Goal: Check status: Check status

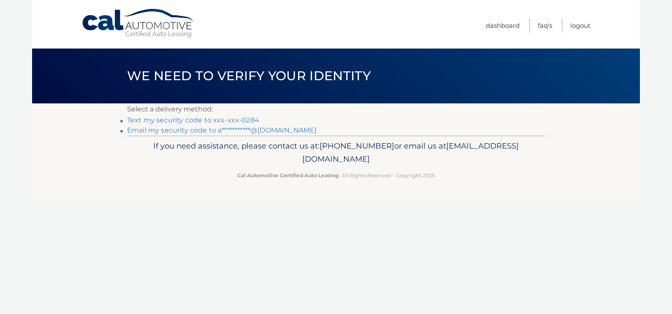
click at [249, 122] on link "Text my security code to xxx-xxx-0284" at bounding box center [193, 120] width 132 height 8
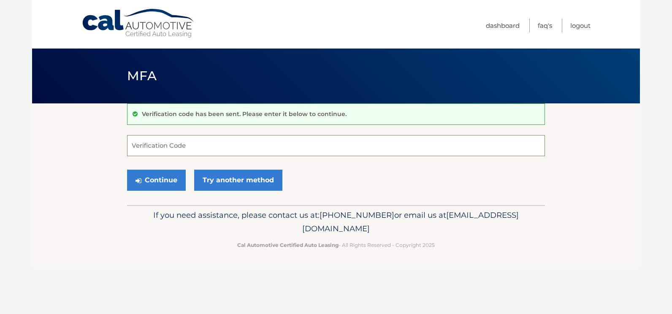
click at [221, 147] on input "Verification Code" at bounding box center [336, 145] width 418 height 21
type input "371899"
click at [127, 170] on button "Continue" at bounding box center [156, 180] width 59 height 21
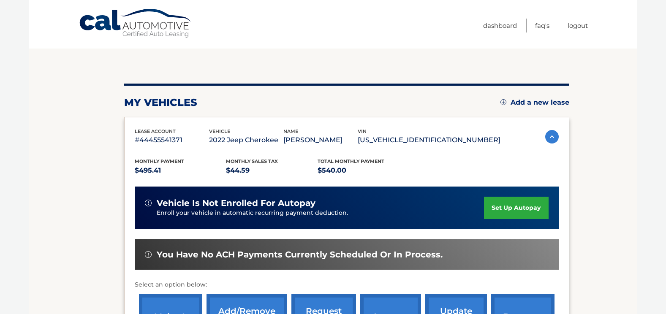
scroll to position [127, 0]
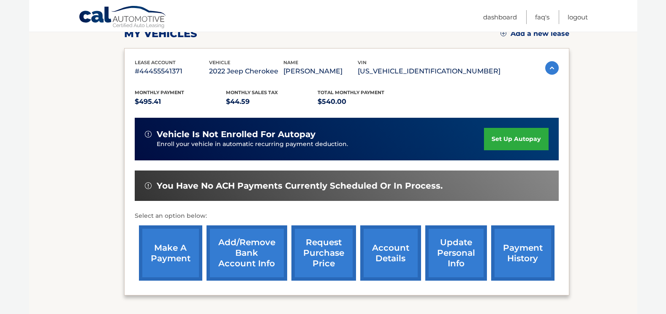
click at [388, 248] on link "account details" at bounding box center [390, 253] width 61 height 55
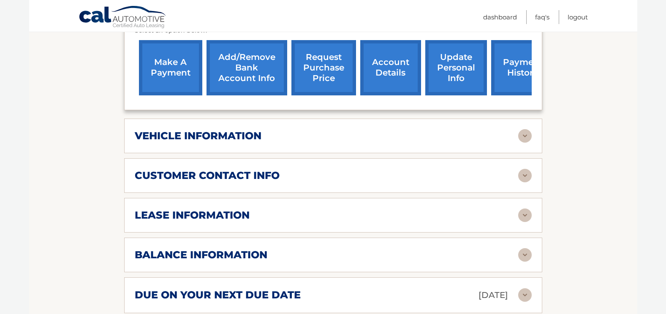
scroll to position [373, 0]
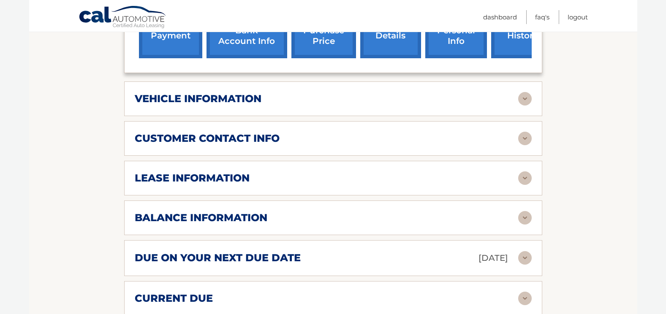
click at [527, 171] on img at bounding box center [525, 178] width 14 height 14
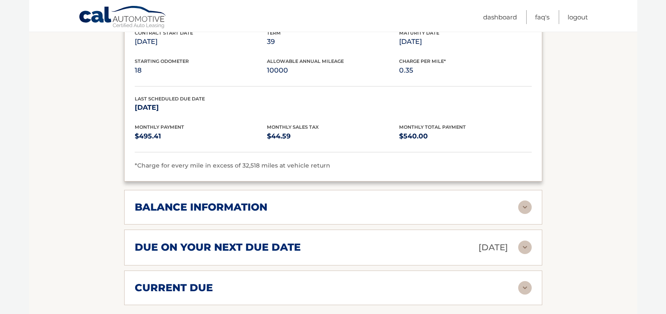
click at [526, 201] on img at bounding box center [525, 208] width 14 height 14
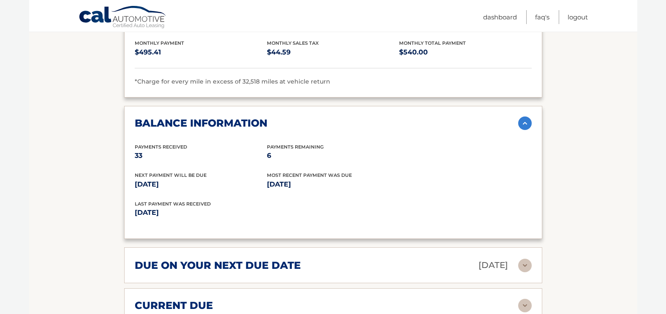
scroll to position [626, 0]
click at [530, 258] on img at bounding box center [525, 265] width 14 height 14
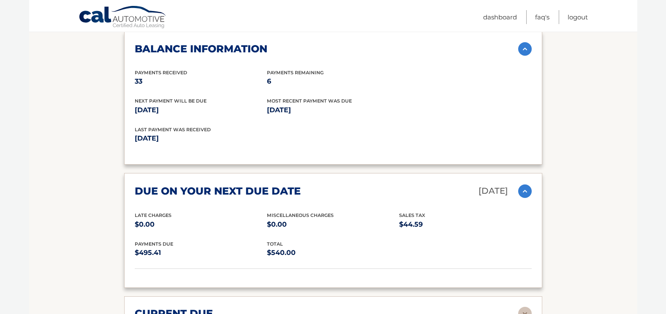
scroll to position [792, 0]
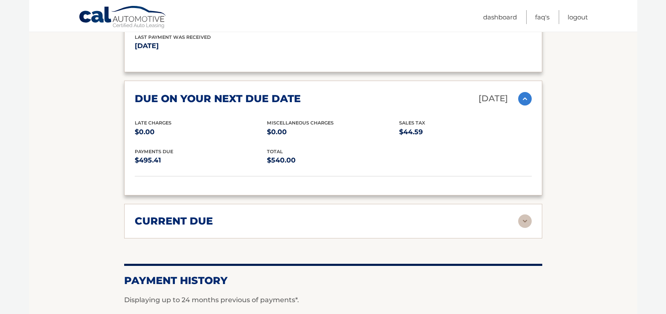
click at [521, 215] on img at bounding box center [525, 222] width 14 height 14
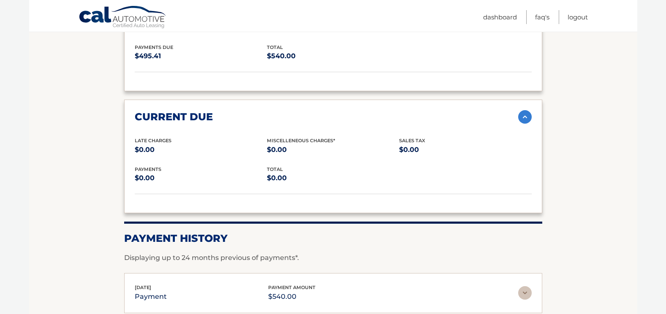
scroll to position [866, 0]
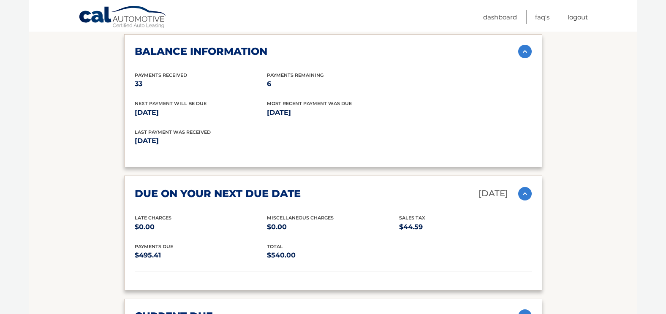
scroll to position [655, 0]
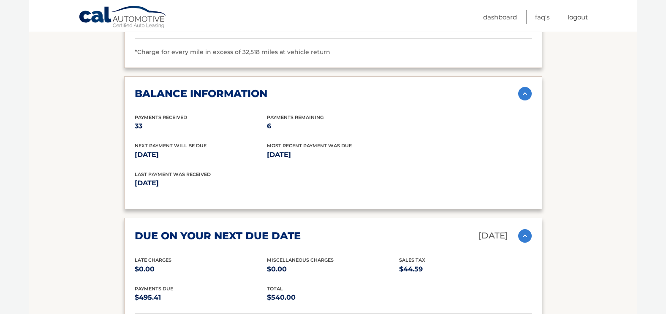
click at [525, 87] on img at bounding box center [525, 94] width 14 height 14
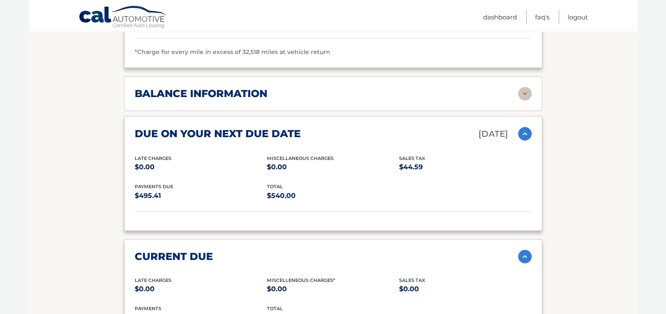
click at [525, 87] on img at bounding box center [525, 94] width 14 height 14
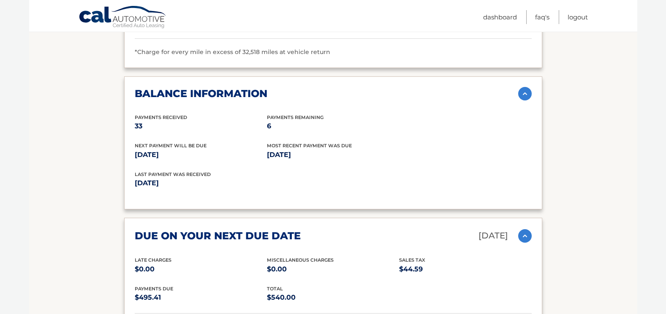
click at [187, 120] on p "33" at bounding box center [201, 126] width 132 height 12
click at [264, 149] on p "[DATE]" at bounding box center [201, 155] width 132 height 12
drag, startPoint x: 286, startPoint y: 142, endPoint x: 328, endPoint y: 143, distance: 41.8
click at [328, 149] on p "[DATE]" at bounding box center [333, 155] width 132 height 12
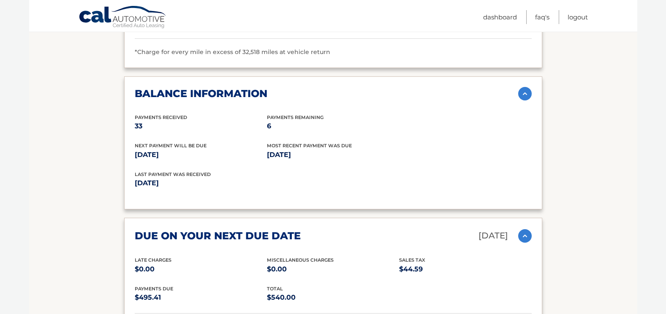
click at [172, 149] on p "[DATE]" at bounding box center [201, 155] width 132 height 12
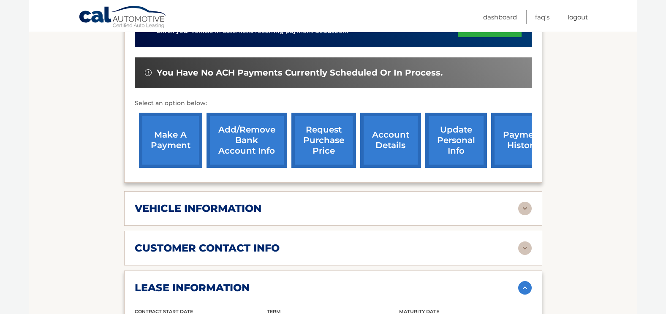
scroll to position [211, 0]
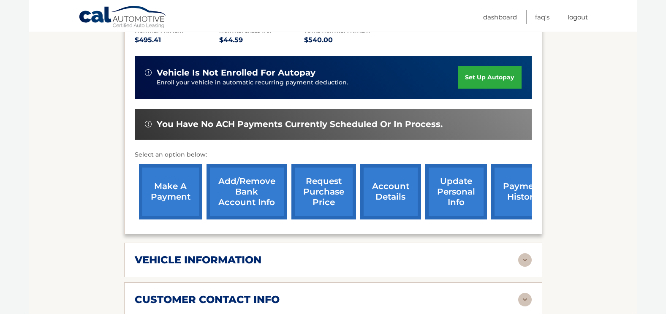
click at [392, 189] on link "account details" at bounding box center [390, 191] width 61 height 55
click at [384, 205] on link "account details" at bounding box center [390, 191] width 61 height 55
click at [387, 189] on link "account details" at bounding box center [390, 191] width 61 height 55
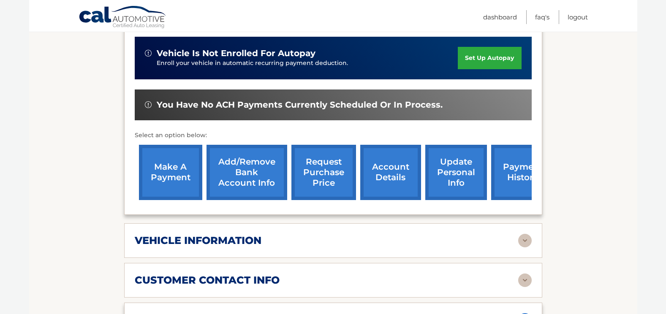
click at [370, 162] on link "account details" at bounding box center [390, 172] width 61 height 55
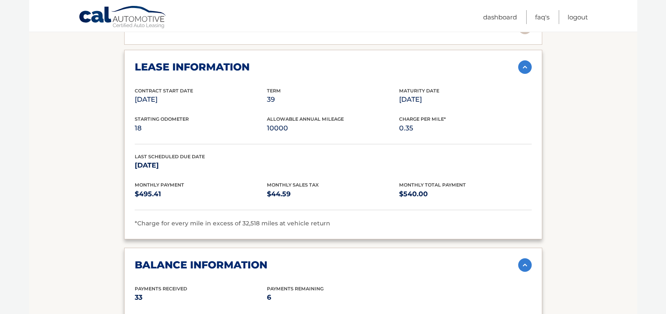
scroll to position [484, 0]
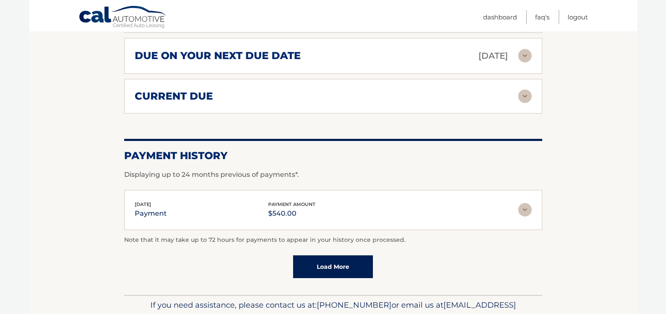
scroll to position [398, 0]
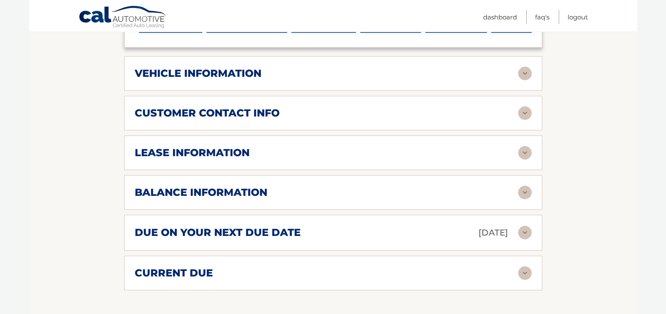
click at [321, 186] on div "balance information" at bounding box center [326, 192] width 383 height 13
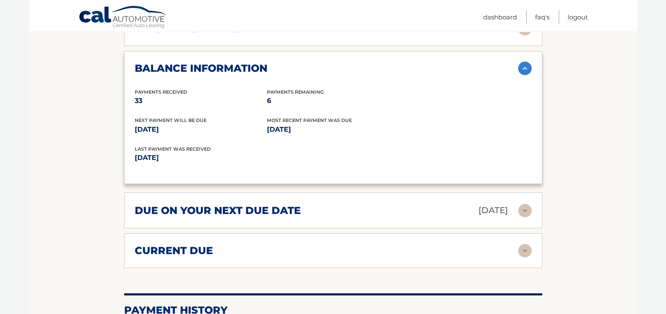
scroll to position [525, 0]
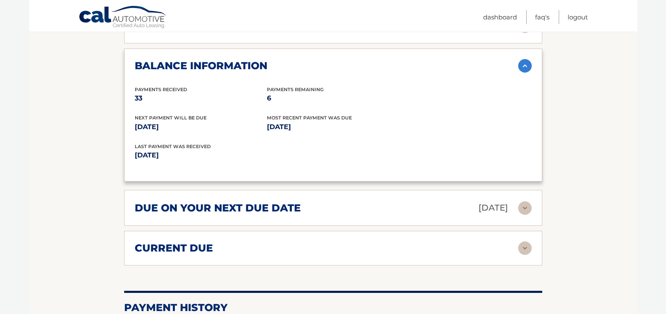
click at [206, 209] on div "due on your next due date [DATE] Late Charges $0.00 Miscellaneous Charges $0.00…" at bounding box center [333, 208] width 418 height 36
click at [229, 242] on div "current due" at bounding box center [326, 248] width 383 height 13
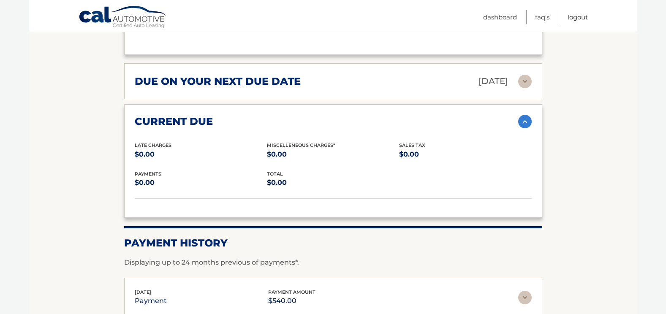
scroll to position [482, 0]
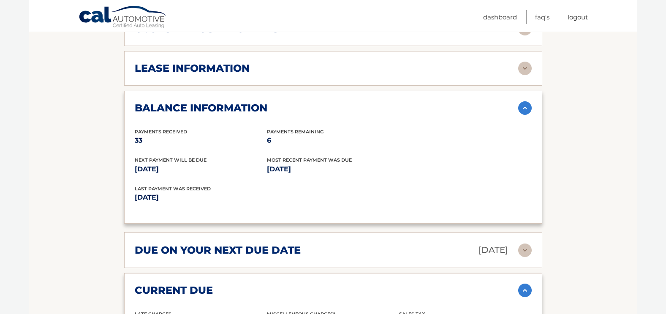
click at [225, 62] on h2 "lease information" at bounding box center [192, 68] width 115 height 13
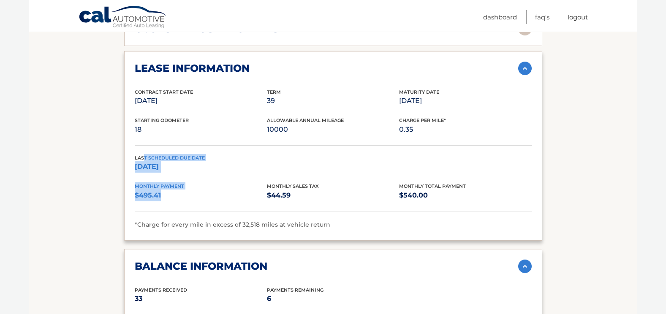
drag, startPoint x: 145, startPoint y: 142, endPoint x: 170, endPoint y: 183, distance: 47.8
click at [170, 183] on div "Contract Start Date [DATE] Term 39 Maturity Date [DATE] Starting Odometer 18 Al…" at bounding box center [333, 159] width 397 height 142
click at [170, 190] on p "$495.41" at bounding box center [201, 196] width 132 height 12
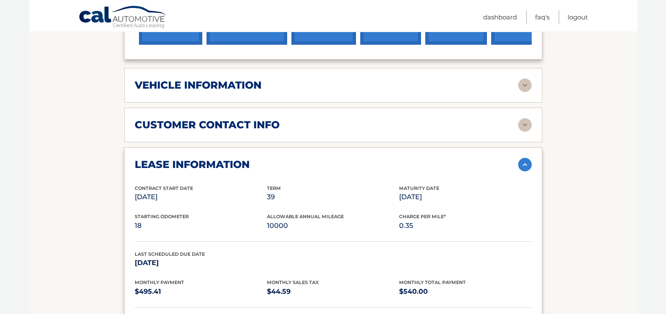
scroll to position [356, 0]
